Goal: Task Accomplishment & Management: Manage account settings

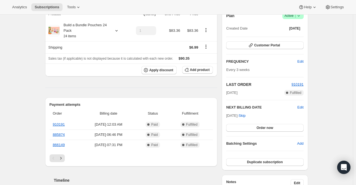
scroll to position [28, 0]
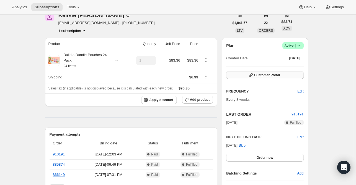
click at [266, 76] on span "Customer Portal" at bounding box center [267, 75] width 26 height 4
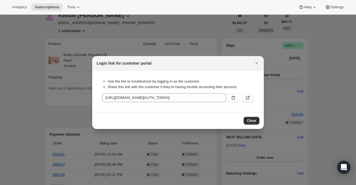
click at [247, 98] on icon ":rc0:" at bounding box center [248, 98] width 6 height 6
click at [255, 62] on icon "Close" at bounding box center [257, 64] width 6 height 6
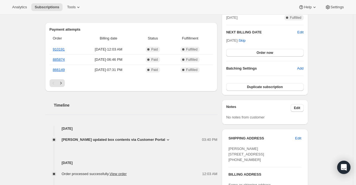
scroll to position [166, 0]
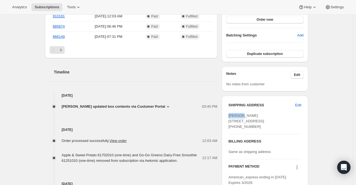
drag, startPoint x: 239, startPoint y: 113, endPoint x: 230, endPoint y: 114, distance: 9.4
click at [230, 114] on span "Kellsie Fong-Jerome 126 23rd Avenue San Francisco CA, 94121 United States (650)…" at bounding box center [246, 121] width 36 height 15
drag, startPoint x: 230, startPoint y: 114, endPoint x: 247, endPoint y: 107, distance: 18.7
click at [247, 107] on h3 "SHIPPING ADDRESS" at bounding box center [261, 106] width 67 height 6
click at [245, 117] on span "Kellsie Fong-Jerome 126 23rd Avenue San Francisco CA, 94121 United States (650)…" at bounding box center [246, 121] width 36 height 15
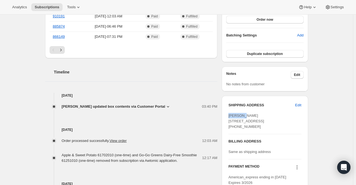
drag, startPoint x: 240, startPoint y: 115, endPoint x: 230, endPoint y: 116, distance: 10.8
click at [230, 116] on span "Kellsie Fong-Jerome 126 23rd Avenue San Francisco CA, 94121 United States (650)…" at bounding box center [246, 121] width 36 height 15
copy span "Kellsie"
click at [272, 112] on div "SHIPPING ADDRESS Edit Kellsie Fong-Jerome 126 23rd Avenue San Francisco CA, 941…" at bounding box center [264, 116] width 73 height 27
drag, startPoint x: 265, startPoint y: 117, endPoint x: 234, endPoint y: 115, distance: 30.2
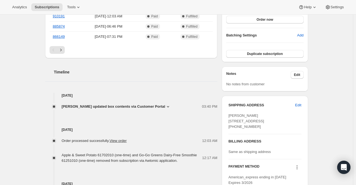
click at [221, 115] on div "Kellsie Fong-Jerome kellssfm@yahoo.com · +16504381865 1 subscription $1,841.57 …" at bounding box center [174, 87] width 267 height 444
copy span "Kellsie Fong-Jerome"
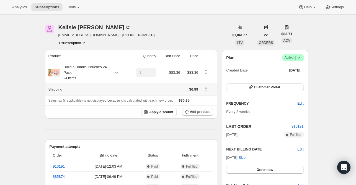
scroll to position [0, 0]
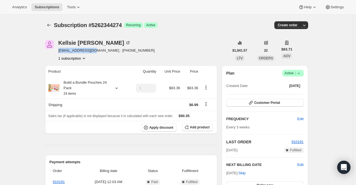
drag, startPoint x: 92, startPoint y: 52, endPoint x: 59, endPoint y: 53, distance: 33.5
click at [59, 53] on div "Kellsie Fong-Jerome kellssfm@yahoo.com · +16504381865 1 subscription" at bounding box center [137, 50] width 184 height 21
copy span "kellssfm@yahoo.com"
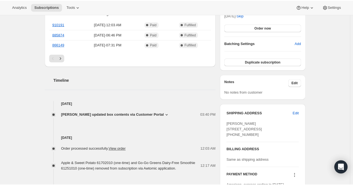
scroll to position [194, 0]
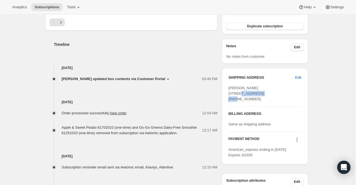
drag, startPoint x: 256, startPoint y: 94, endPoint x: 233, endPoint y: 92, distance: 23.6
click at [226, 92] on div "SHIPPING ADDRESS Edit Kellsie Fong-Jerome 126 23rd Avenue San Francisco CA, 941…" at bounding box center [265, 116] width 86 height 97
copy span "126 23rd Avenue"
drag, startPoint x: 251, startPoint y: 99, endPoint x: 228, endPoint y: 98, distance: 23.8
click at [228, 98] on div "SHIPPING ADDRESS Edit Kellsie Fong-Jerome 126 23rd Avenue San Francisco CA, 941…" at bounding box center [265, 116] width 86 height 97
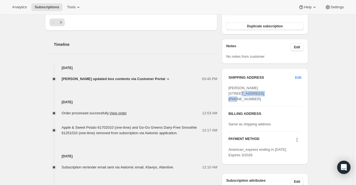
copy span "San Francisco"
drag, startPoint x: 270, startPoint y: 98, endPoint x: 259, endPoint y: 100, distance: 12.0
click at [259, 100] on div "Kellsie Fong-Jerome 126 23rd Avenue San Francisco CA, 94121 United States (650)…" at bounding box center [264, 94] width 73 height 17
copy span "94121"
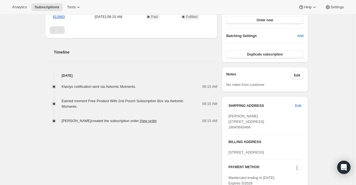
scroll to position [166, 0]
drag, startPoint x: 261, startPoint y: 127, endPoint x: 230, endPoint y: 122, distance: 31.4
click at [227, 122] on div "SHIPPING ADDRESS Edit [PERSON_NAME] [STREET_ADDRESS] 18645693466 BILLING ADDRES…" at bounding box center [265, 144] width 86 height 97
copy span "[STREET_ADDRESS]"
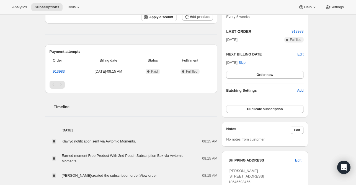
scroll to position [28, 0]
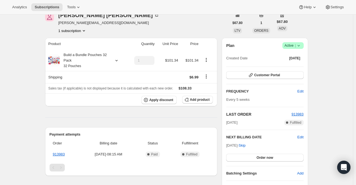
click at [80, 24] on span "[PERSON_NAME][EMAIL_ADDRESS][DOMAIN_NAME]" at bounding box center [108, 23] width 101 height 6
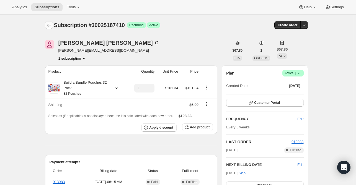
click at [52, 26] on icon "Subscriptions" at bounding box center [49, 25] width 6 height 6
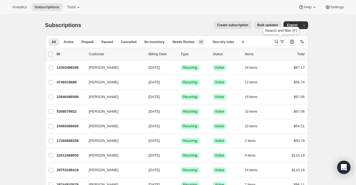
click at [277, 44] on icon "Search and filter results" at bounding box center [277, 42] width 6 height 6
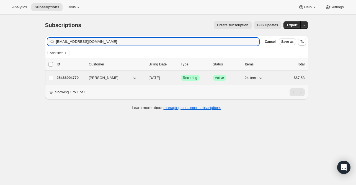
type input "[EMAIL_ADDRESS][DOMAIN_NAME]"
click at [84, 78] on p "25466994770" at bounding box center [71, 78] width 28 height 6
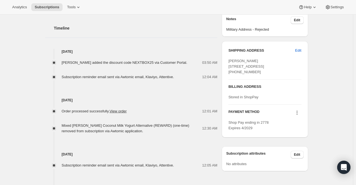
scroll to position [221, 0]
click at [299, 115] on icon at bounding box center [297, 113] width 6 height 6
click at [299, 132] on span "Send link to update card" at bounding box center [298, 133] width 39 height 4
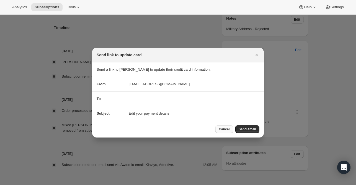
click at [223, 130] on span "Cancel" at bounding box center [224, 129] width 11 height 4
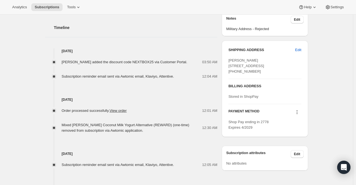
click at [297, 115] on icon at bounding box center [297, 113] width 6 height 6
click at [291, 143] on span "Select payment method" at bounding box center [298, 143] width 38 height 4
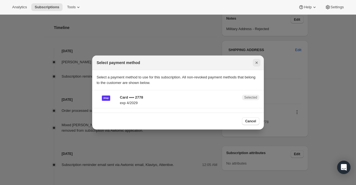
click at [258, 62] on icon "Close" at bounding box center [257, 63] width 6 height 6
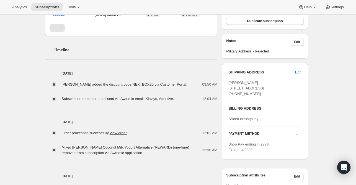
scroll to position [138, 0]
